Goal: Task Accomplishment & Management: Manage account settings

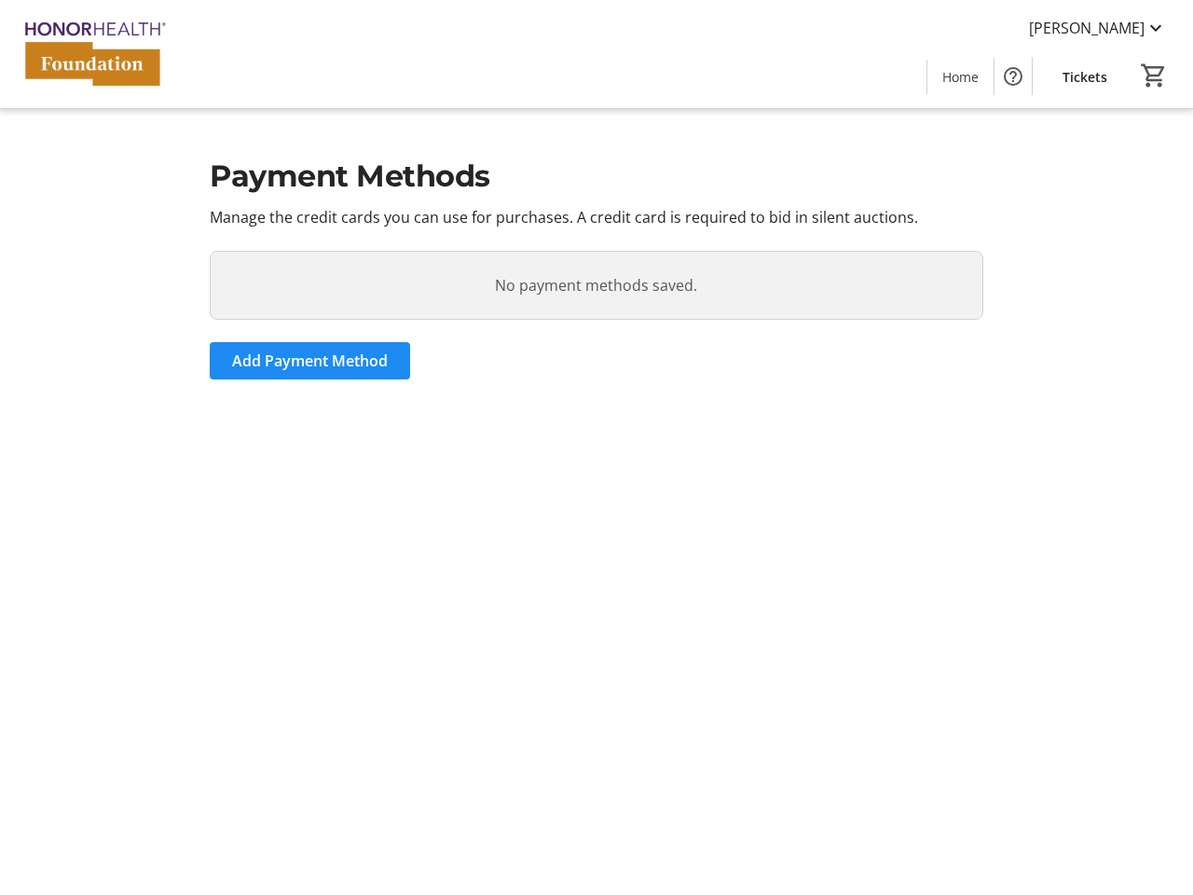
click at [597, 447] on section "Payment Methods Manage the credit cards you can use for purchases. A credit car…" at bounding box center [596, 447] width 1193 height 895
click at [94, 54] on img at bounding box center [94, 53] width 166 height 93
click at [1098, 28] on html "[PERSON_NAME] Home Tickets 0 Home Tickets Payment Methods Manage the credit car…" at bounding box center [596, 447] width 1193 height 895
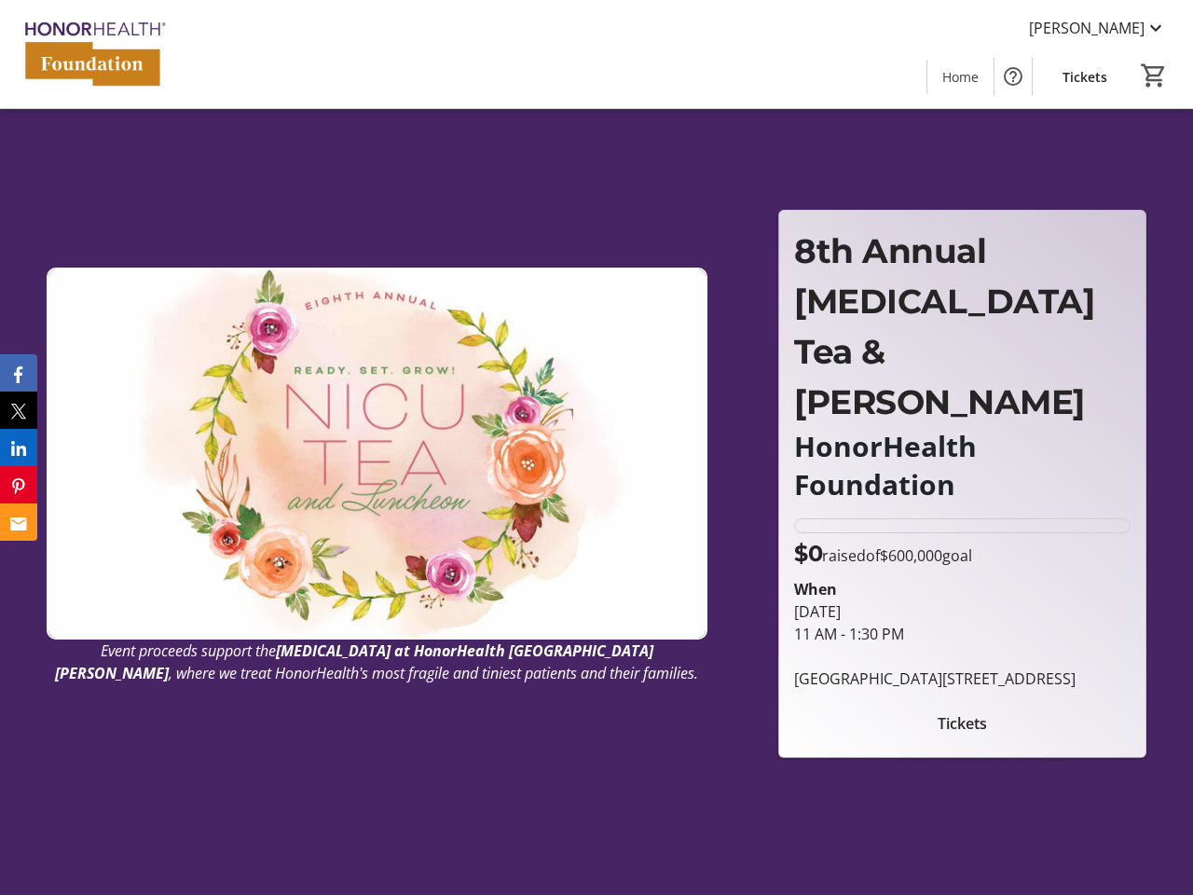
click at [1013, 76] on html "[PERSON_NAME] Home Tickets 0 Home Tickets Event proceeds support the [MEDICAL_D…" at bounding box center [596, 593] width 1193 height 1186
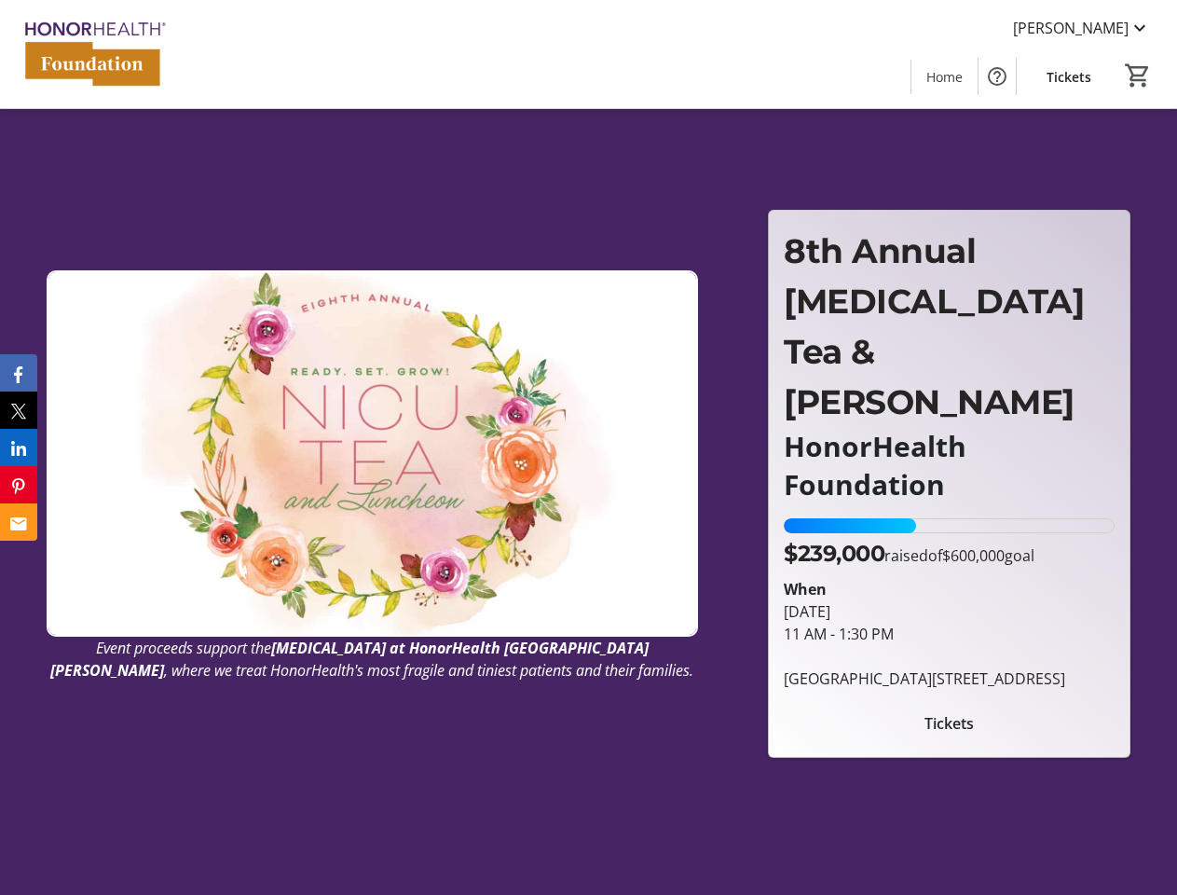
click at [1154, 76] on span "Cart" at bounding box center [1138, 76] width 34 height 34
